Goal: Find specific page/section: Find specific page/section

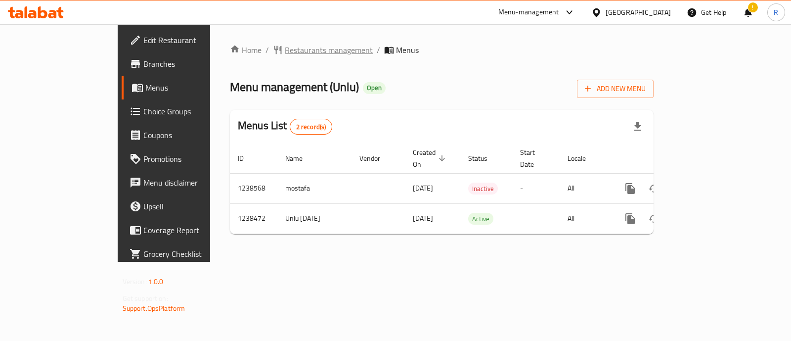
click at [285, 49] on span "Restaurants management" at bounding box center [329, 50] width 88 height 12
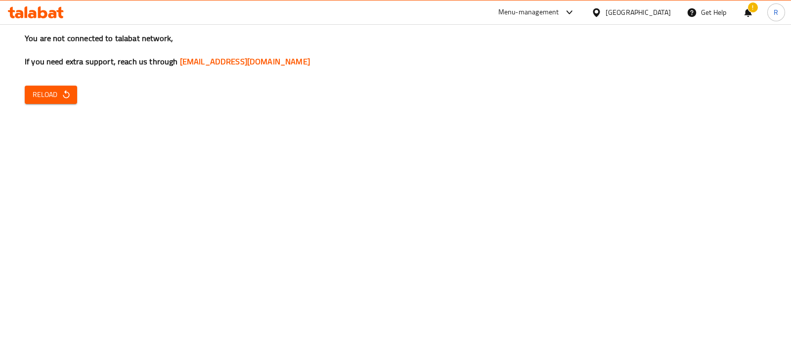
click at [55, 96] on span "Reload" at bounding box center [51, 95] width 37 height 12
click at [54, 89] on span "Reload" at bounding box center [51, 95] width 37 height 12
click at [59, 94] on span "Reload" at bounding box center [51, 95] width 37 height 12
